Goal: Communication & Community: Answer question/provide support

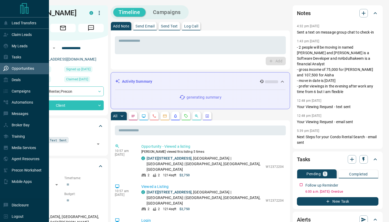
click at [22, 68] on p "Opportunities" at bounding box center [23, 68] width 23 height 4
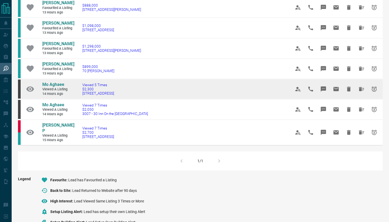
scroll to position [256, 0]
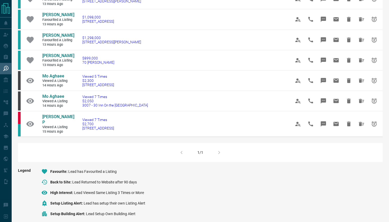
click at [220, 143] on div "1/1" at bounding box center [200, 152] width 365 height 19
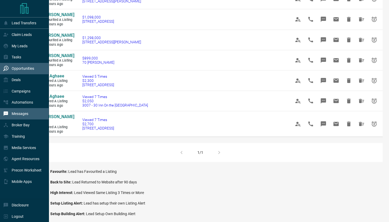
click at [20, 114] on p "Messages" at bounding box center [20, 114] width 17 height 4
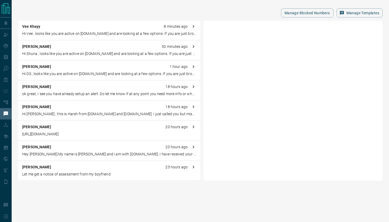
click at [91, 95] on p "ok great, I see you have already setup an alert. Do let me know if at any point…" at bounding box center [109, 94] width 174 height 6
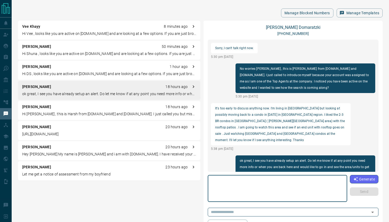
scroll to position [10, 0]
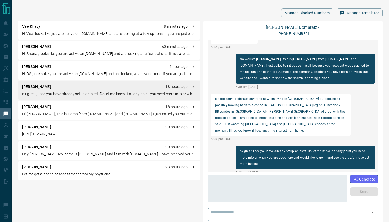
click at [55, 175] on p "Let me get a notice of assessment from my boyfriend" at bounding box center [109, 175] width 174 height 6
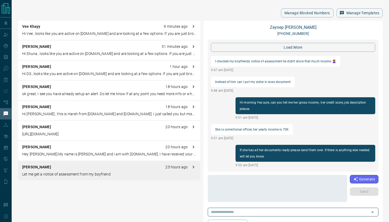
scroll to position [534, 0]
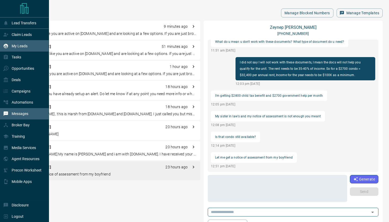
click at [23, 46] on p "My Leads" at bounding box center [20, 46] width 16 height 4
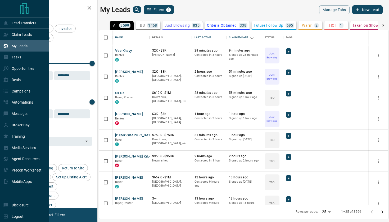
scroll to position [175, 289]
click at [19, 68] on p "Opportunities" at bounding box center [23, 68] width 23 height 4
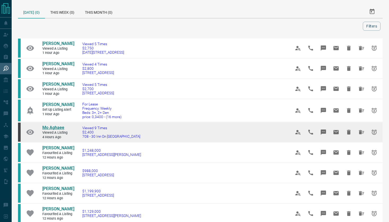
click at [51, 125] on span "Mo Aghaee" at bounding box center [53, 127] width 22 height 5
